Goal: Information Seeking & Learning: Learn about a topic

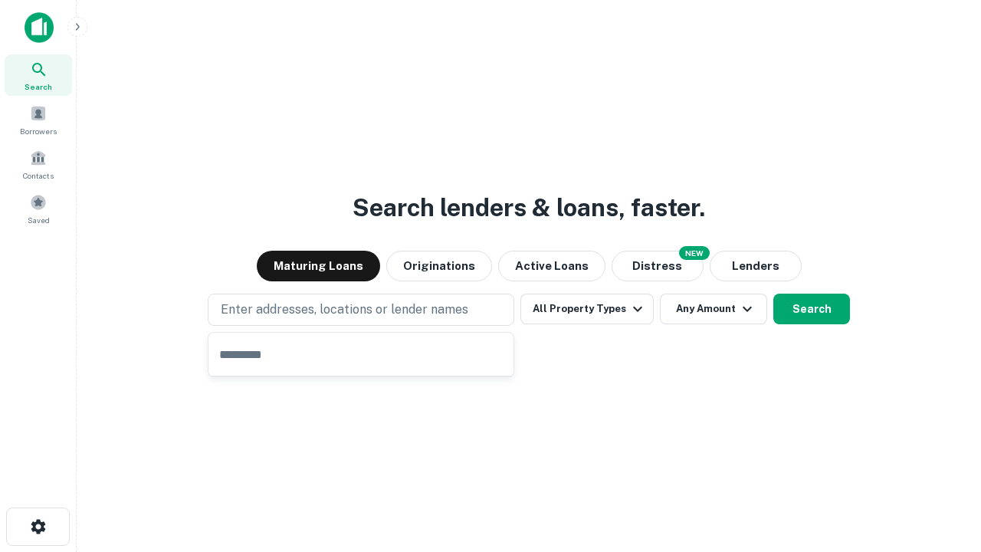
type input "**********"
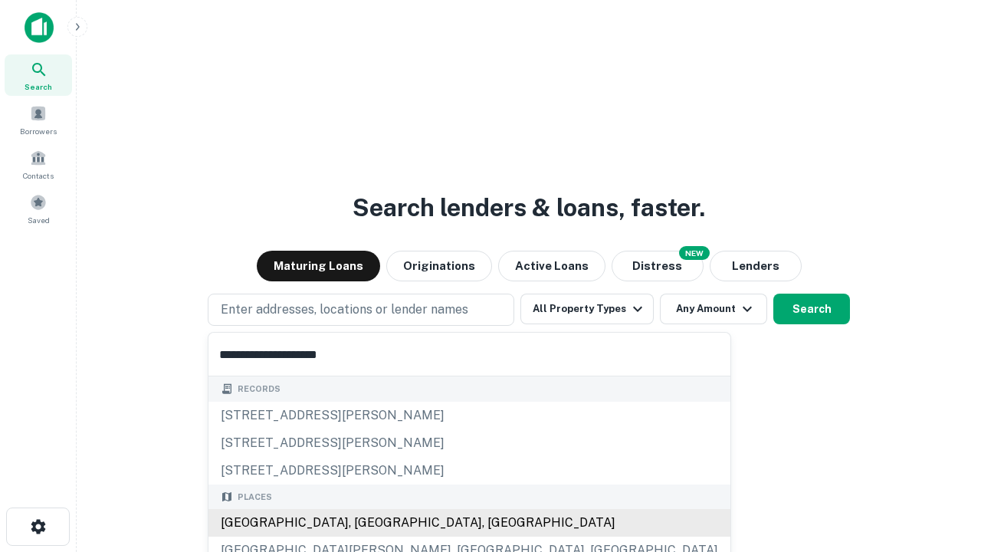
click at [366, 522] on div "[GEOGRAPHIC_DATA], [GEOGRAPHIC_DATA], [GEOGRAPHIC_DATA]" at bounding box center [469, 523] width 522 height 28
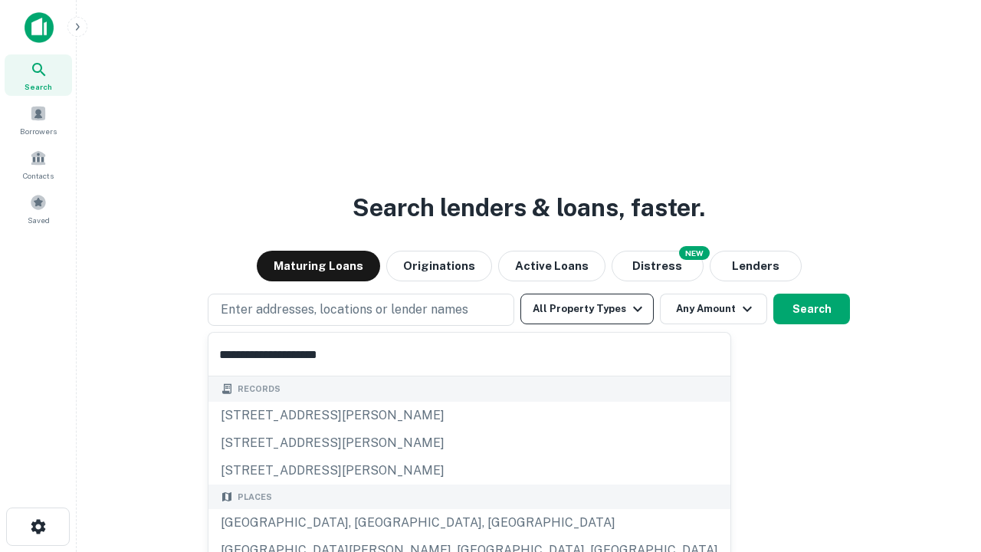
click at [587, 309] on button "All Property Types" at bounding box center [586, 308] width 133 height 31
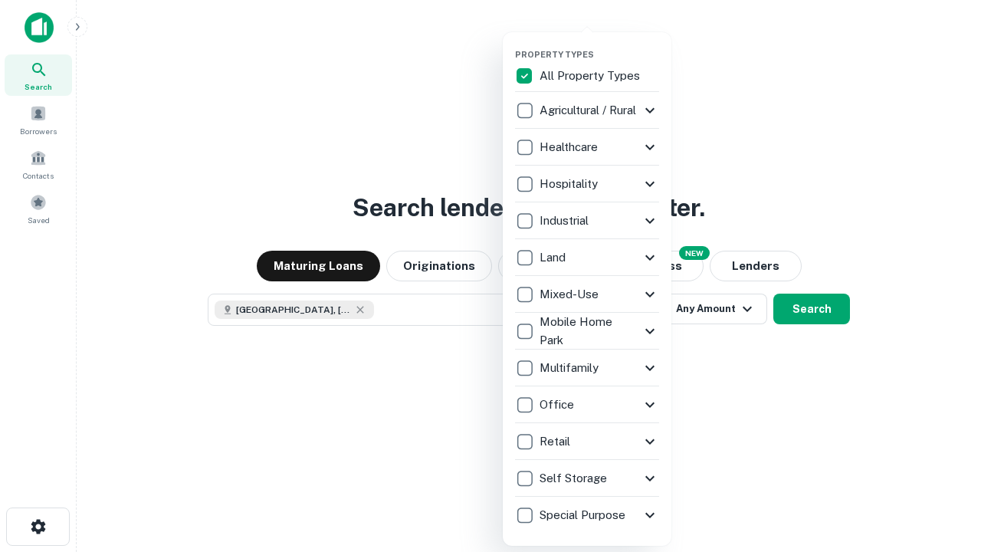
click at [599, 44] on button "button" at bounding box center [599, 44] width 169 height 1
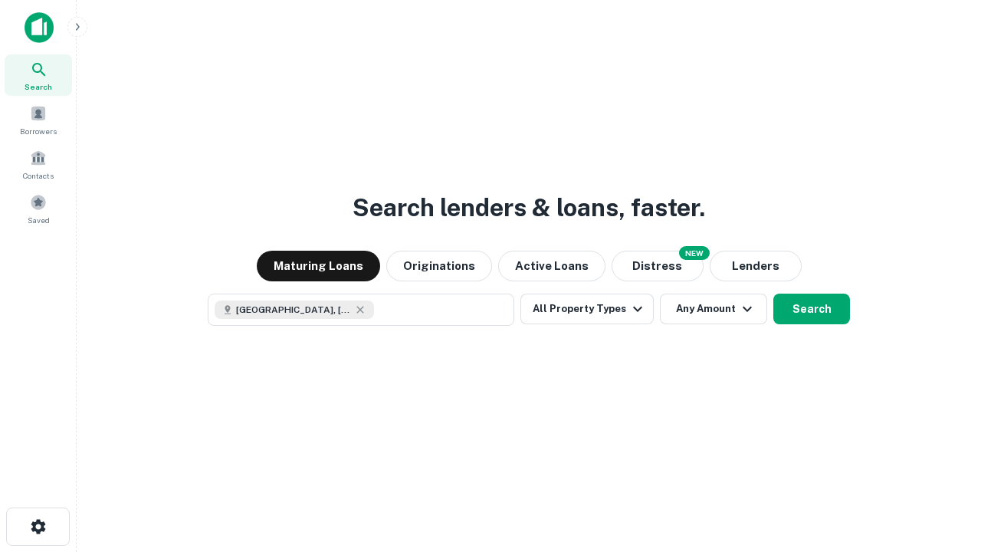
scroll to position [25, 0]
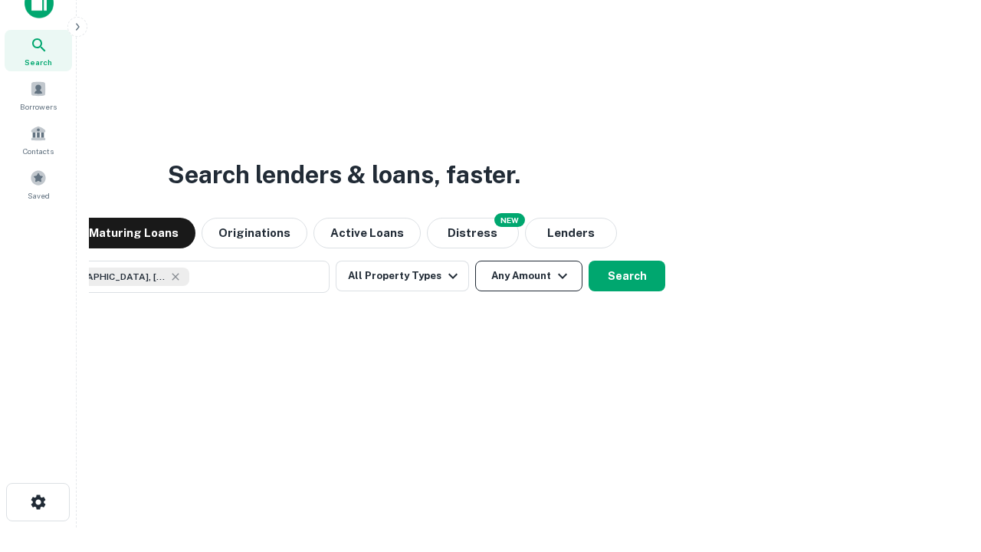
click at [475, 260] on button "Any Amount" at bounding box center [528, 275] width 107 height 31
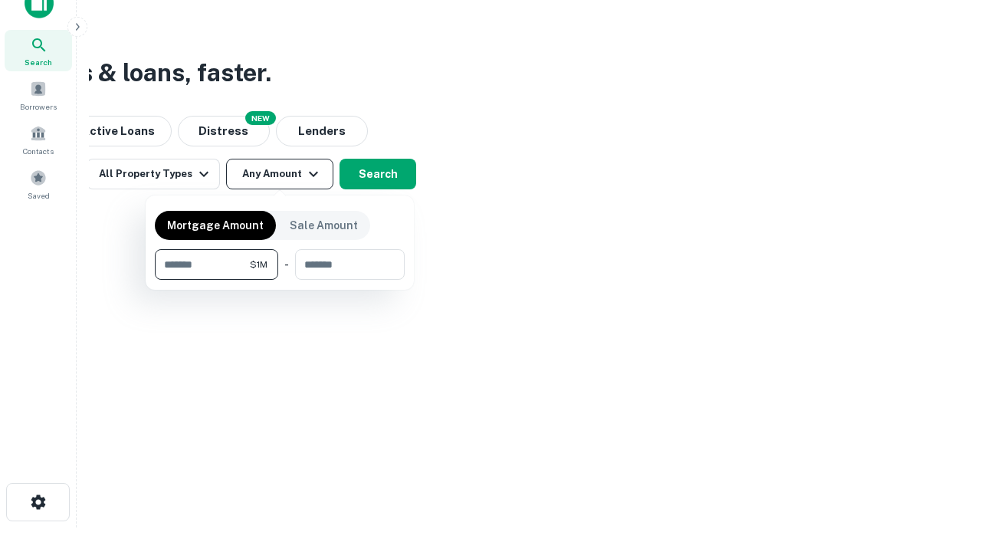
type input "*******"
click at [280, 280] on button "button" at bounding box center [280, 280] width 250 height 1
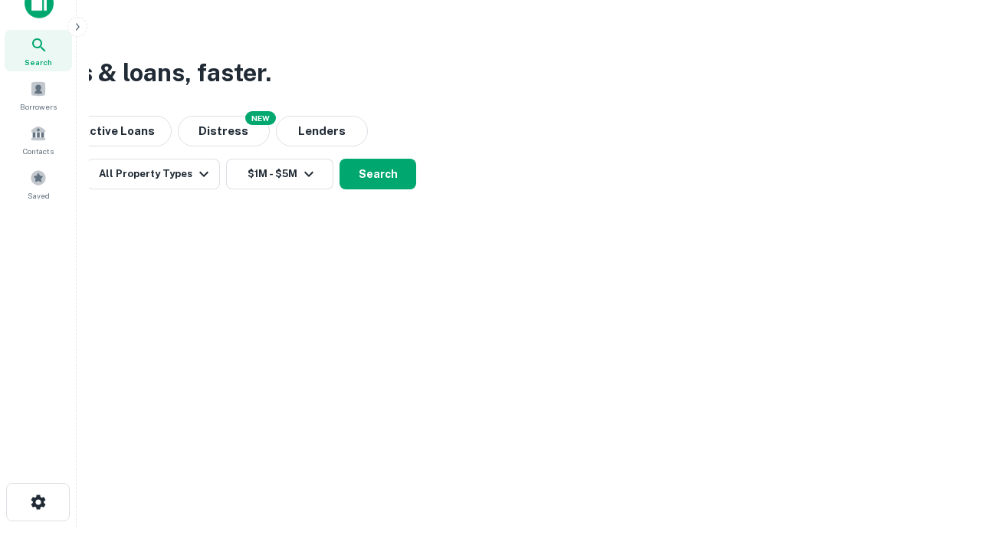
scroll to position [25, 0]
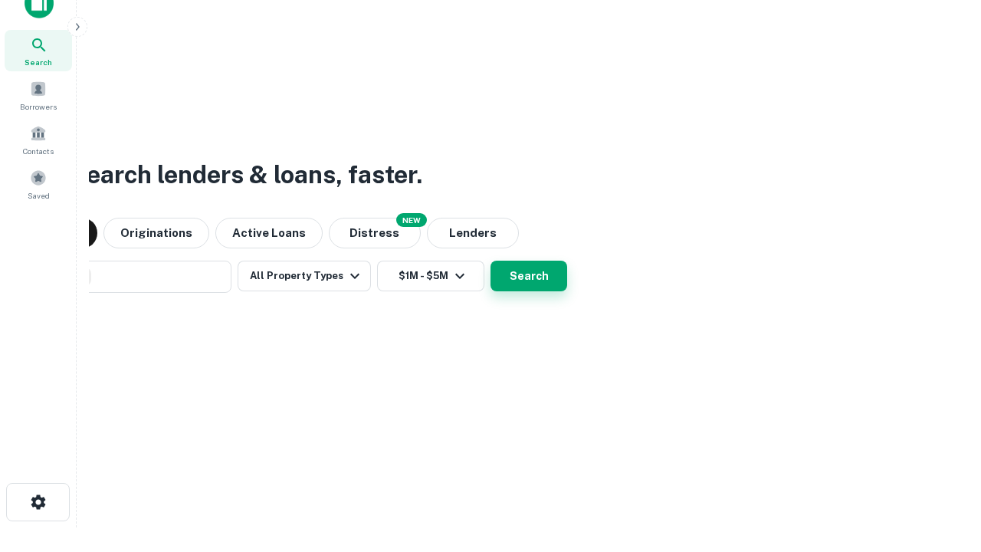
click at [490, 260] on button "Search" at bounding box center [528, 275] width 77 height 31
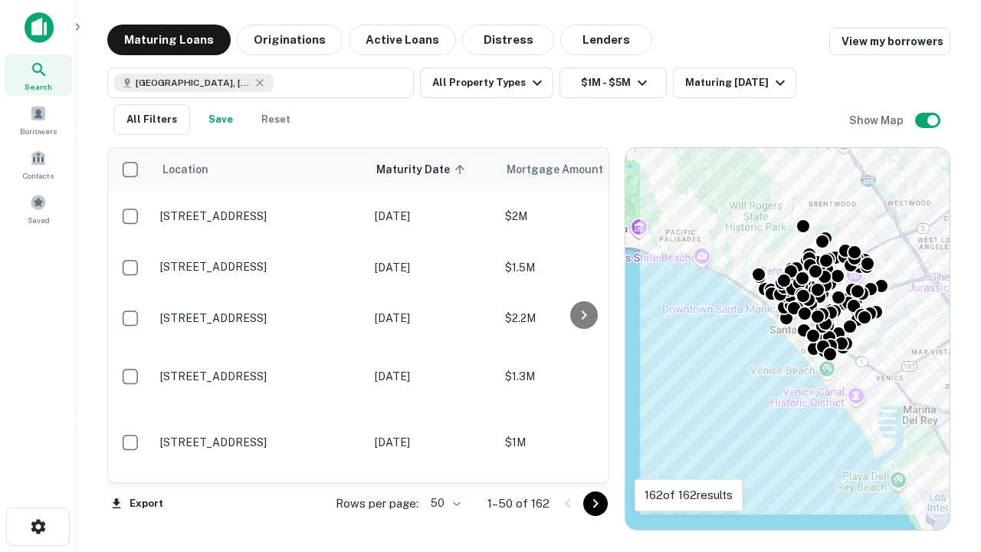
click at [443, 503] on body "Search Borrowers Contacts Saved Maturing Loans Originations Active Loans Distre…" at bounding box center [490, 276] width 981 height 552
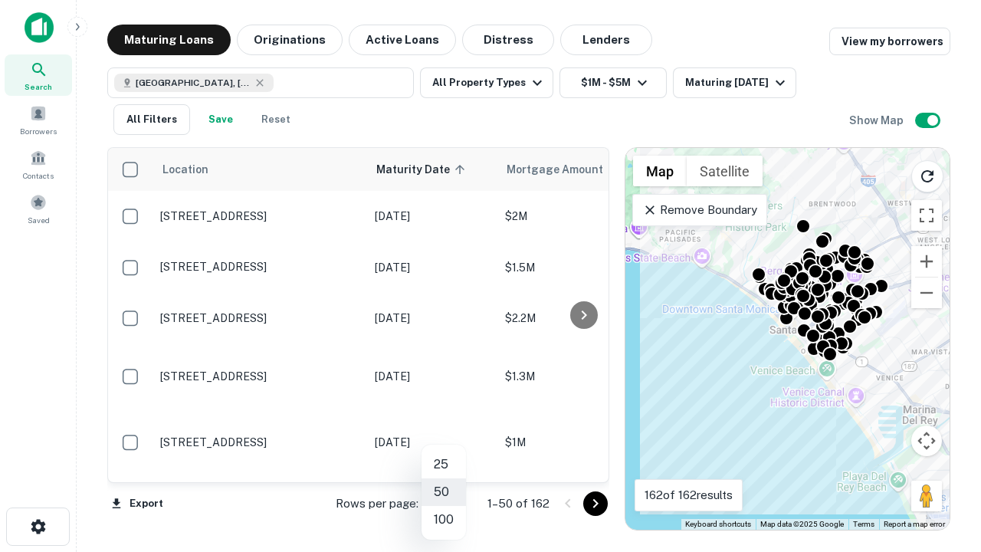
click at [444, 464] on li "25" at bounding box center [443, 464] width 44 height 28
